Goal: Task Accomplishment & Management: Complete application form

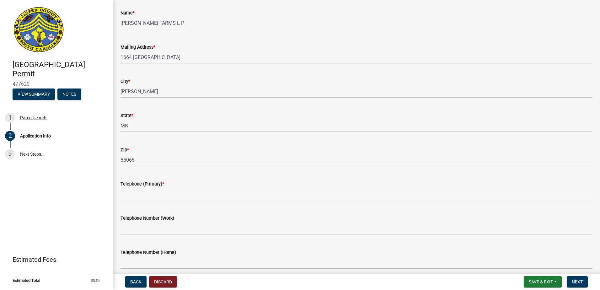
scroll to position [125, 0]
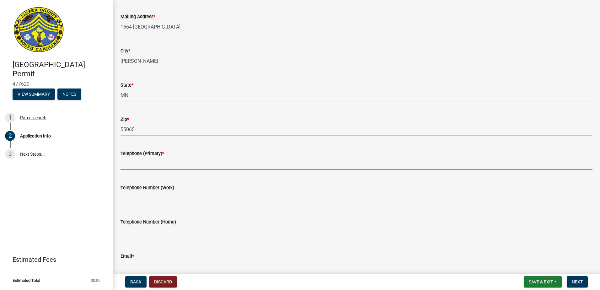
click at [167, 161] on input "Telephone (Primary) *" at bounding box center [356, 163] width 472 height 13
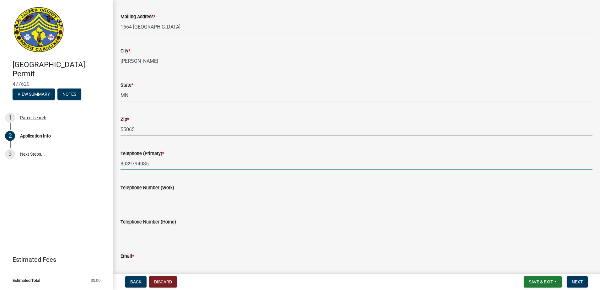
scroll to position [157, 0]
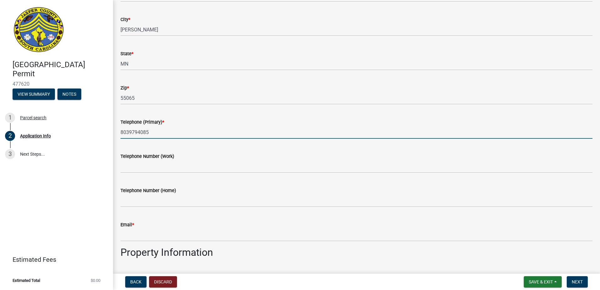
type input "8039794085"
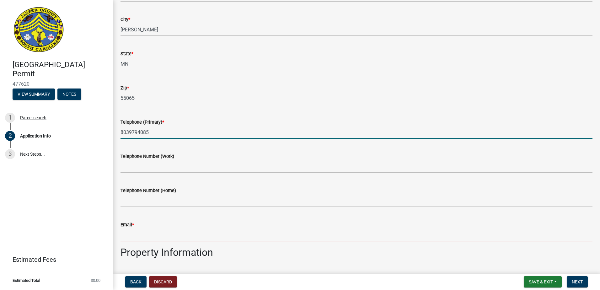
click at [136, 236] on input "Email *" at bounding box center [356, 234] width 472 height 13
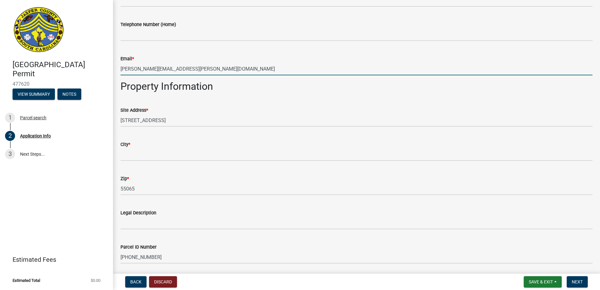
scroll to position [376, 0]
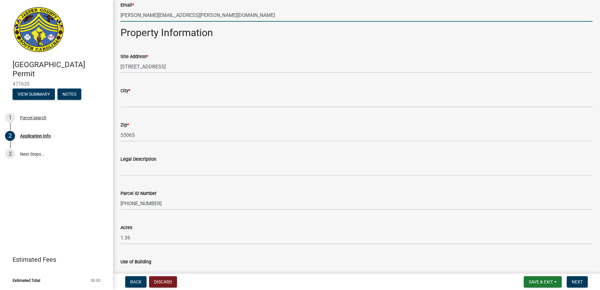
type input "[PERSON_NAME][EMAIL_ADDRESS][PERSON_NAME][DOMAIN_NAME]"
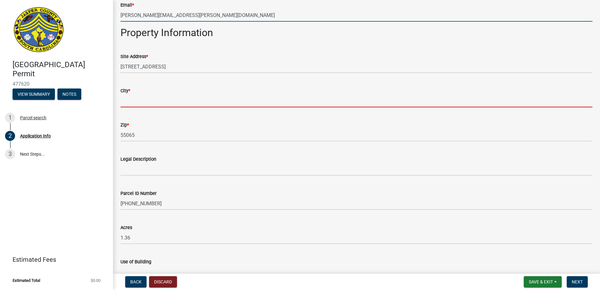
click at [130, 100] on input "City *" at bounding box center [356, 100] width 472 height 13
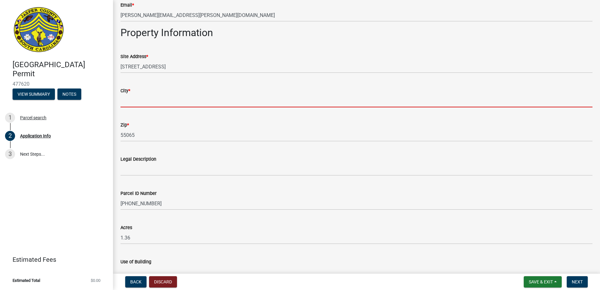
type input "Ridgeland"
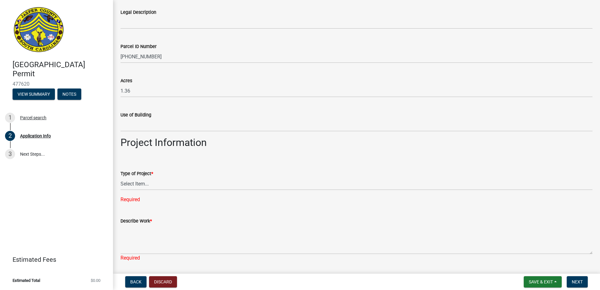
scroll to position [533, 0]
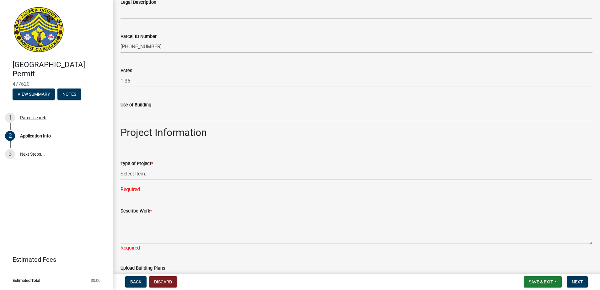
click at [153, 172] on select "Select Item... Construction Trailer/Shipping Container Residential Demolition C…" at bounding box center [356, 173] width 472 height 13
click at [120, 167] on select "Select Item... Construction Trailer/Shipping Container Residential Demolition C…" at bounding box center [356, 173] width 472 height 13
select select "9ee69ee8-4d28-486b-bc7b-e904e70aa828"
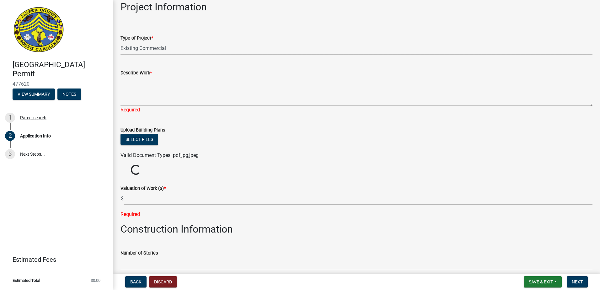
scroll to position [690, 0]
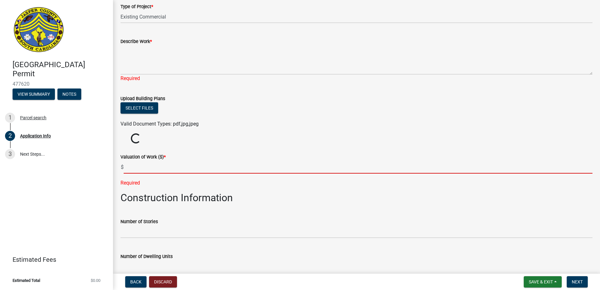
click at [149, 170] on input "text" at bounding box center [358, 167] width 469 height 13
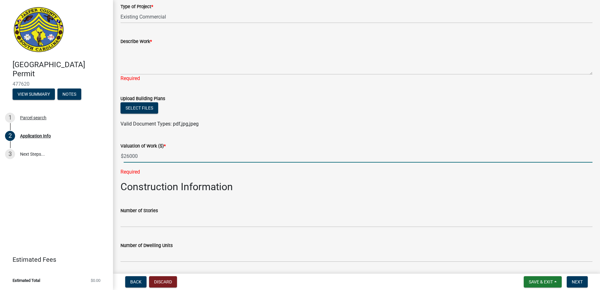
type input "26000"
click at [203, 101] on div "Upload Building Plans" at bounding box center [356, 99] width 472 height 8
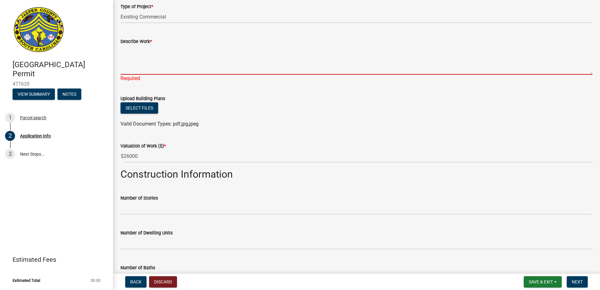
click at [195, 63] on textarea "Describe Work *" at bounding box center [356, 59] width 472 height 29
